Goal: Information Seeking & Learning: Understand process/instructions

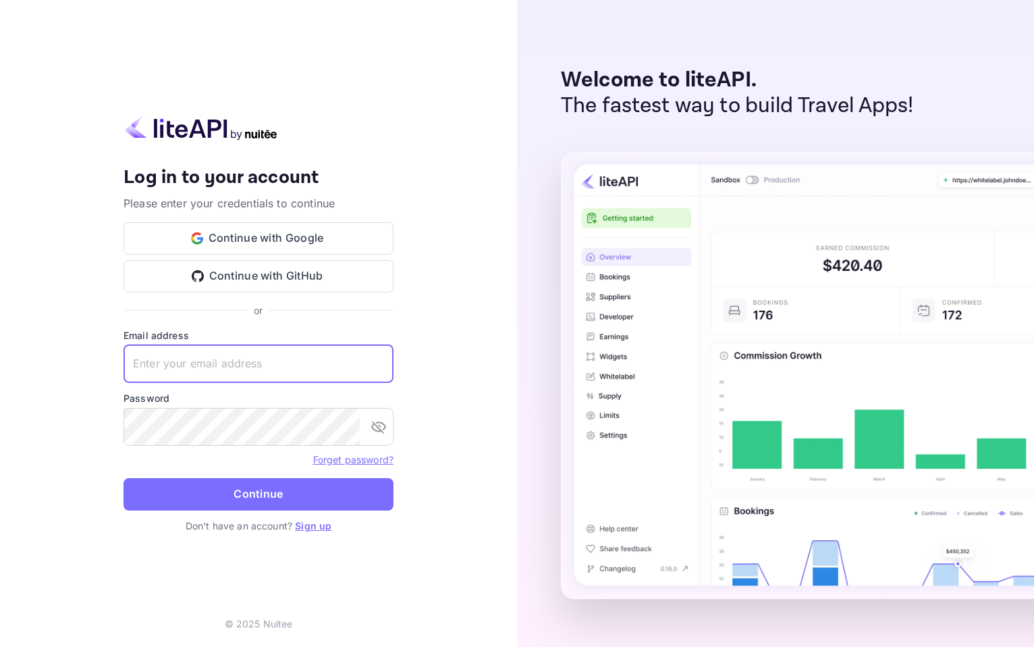
paste input "[EMAIL_ADDRESS][DOMAIN_NAME]"
type input "[EMAIL_ADDRESS][DOMAIN_NAME]"
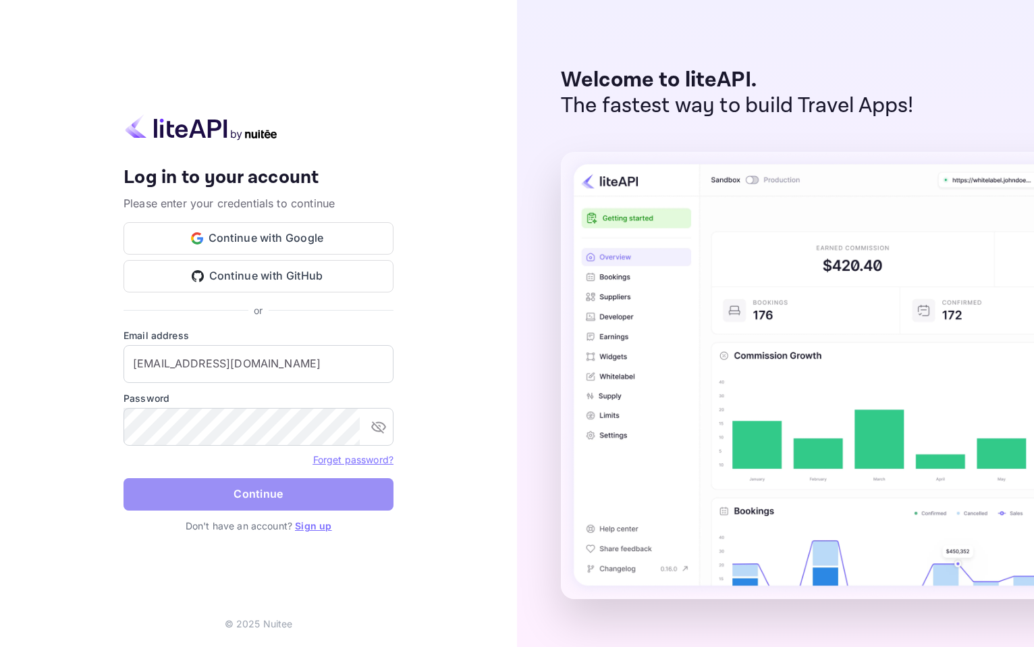
click at [275, 490] on button "Continue" at bounding box center [259, 494] width 270 height 32
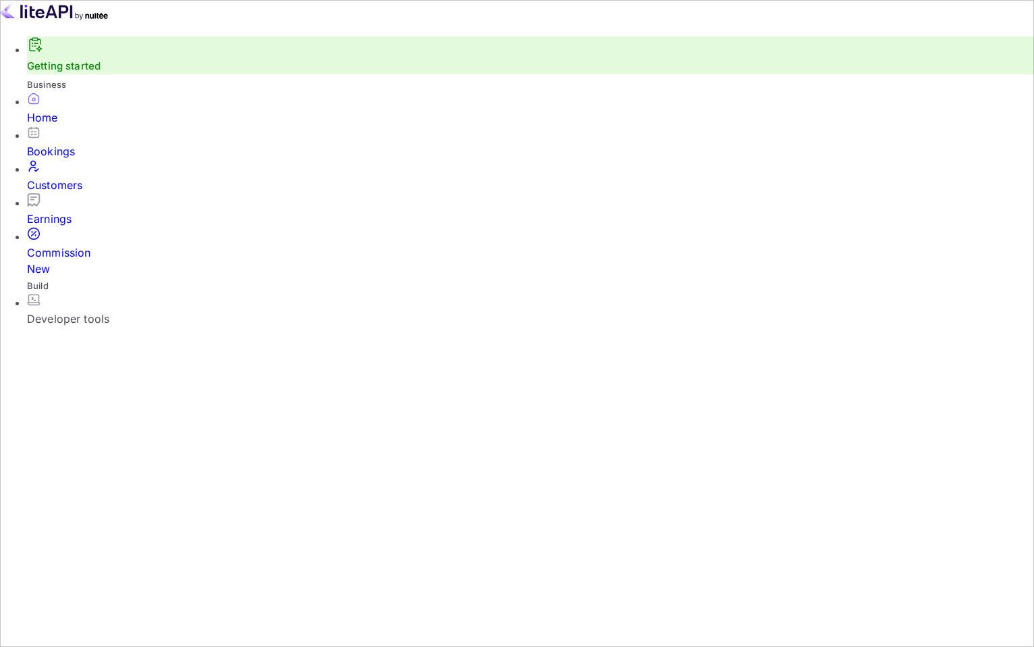
scroll to position [219, 267]
click at [103, 310] on div "Developer tools" at bounding box center [530, 318] width 1007 height 16
